Goal: Information Seeking & Learning: Learn about a topic

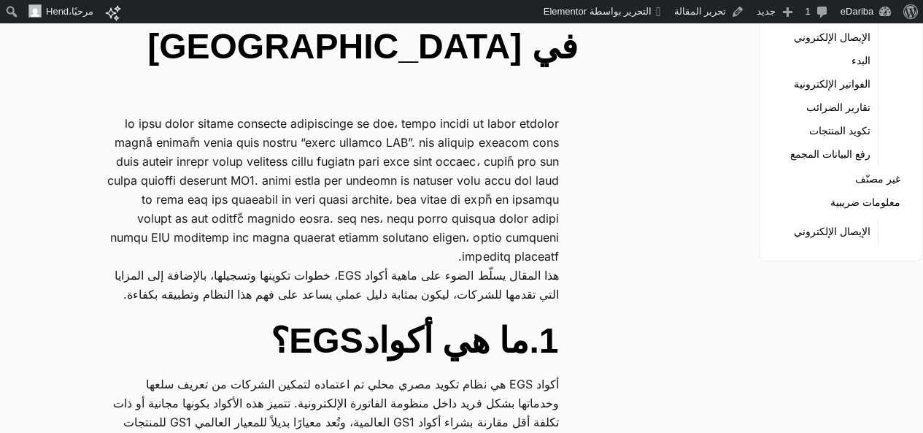
scroll to position [146, 0]
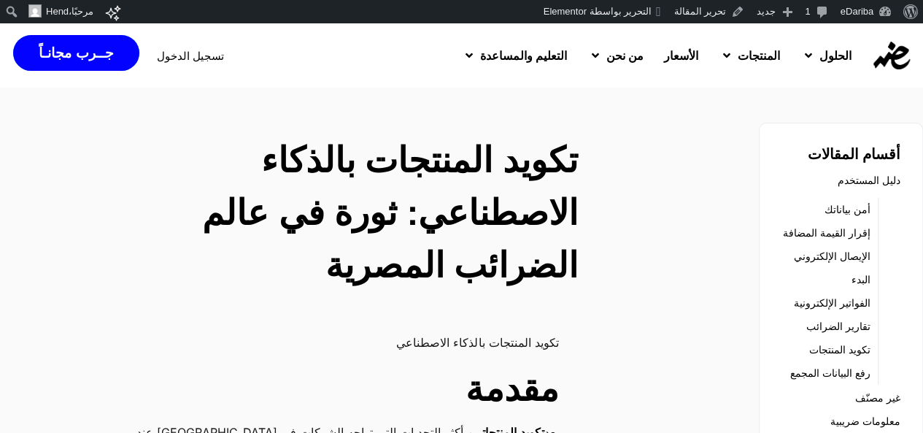
scroll to position [73, 0]
